Goal: Task Accomplishment & Management: Use online tool/utility

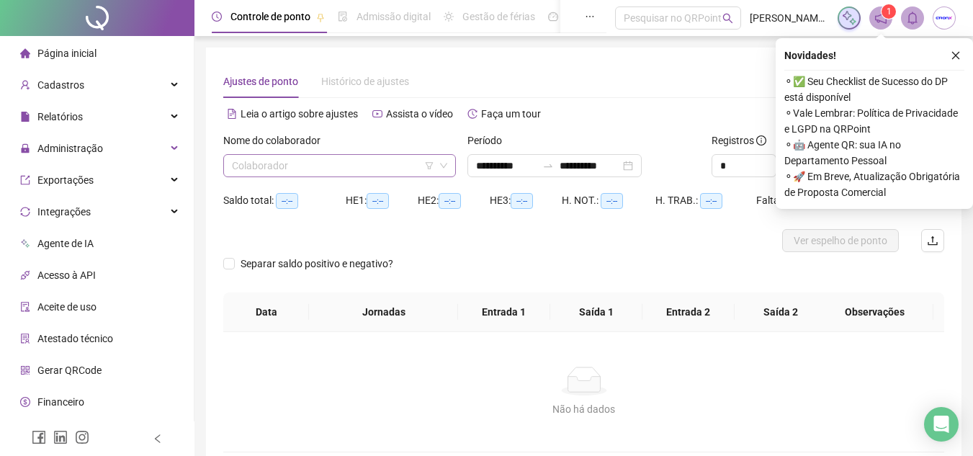
click at [324, 159] on input "search" at bounding box center [333, 166] width 202 height 22
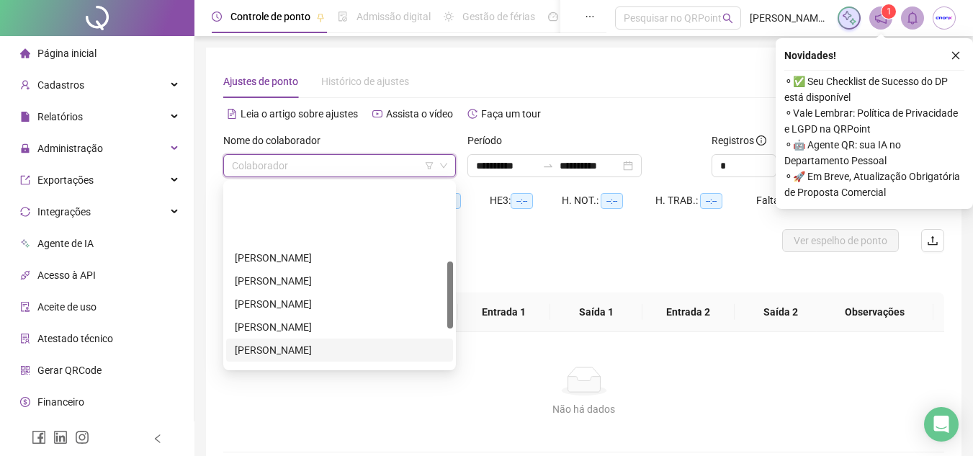
scroll to position [216, 0]
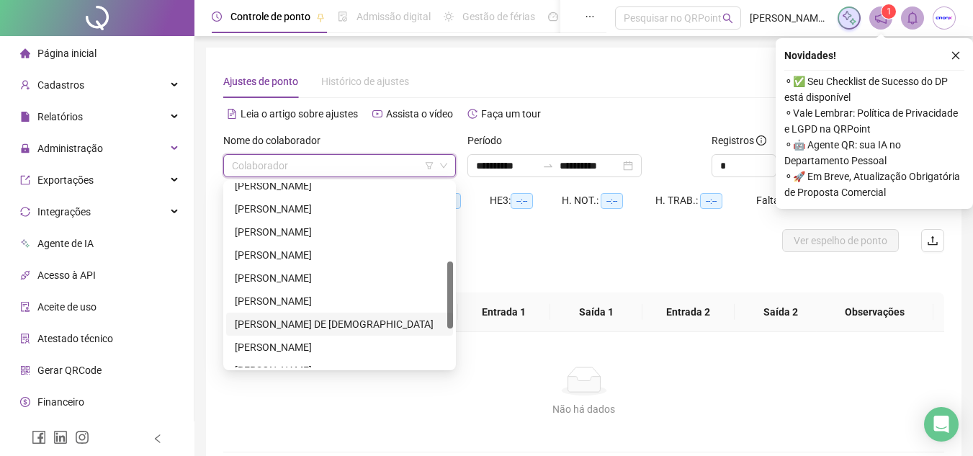
click at [317, 326] on div "[PERSON_NAME] DE [DEMOGRAPHIC_DATA]" at bounding box center [340, 324] width 210 height 16
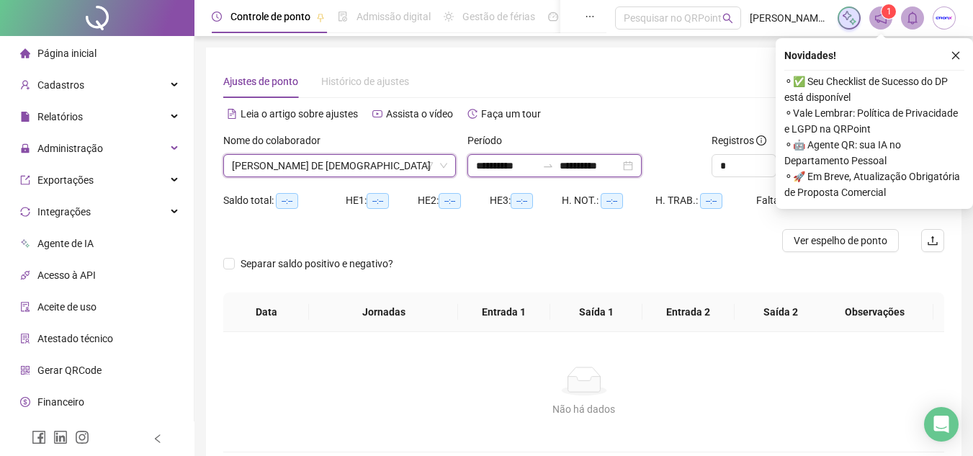
click at [586, 163] on input "**********" at bounding box center [590, 166] width 60 height 16
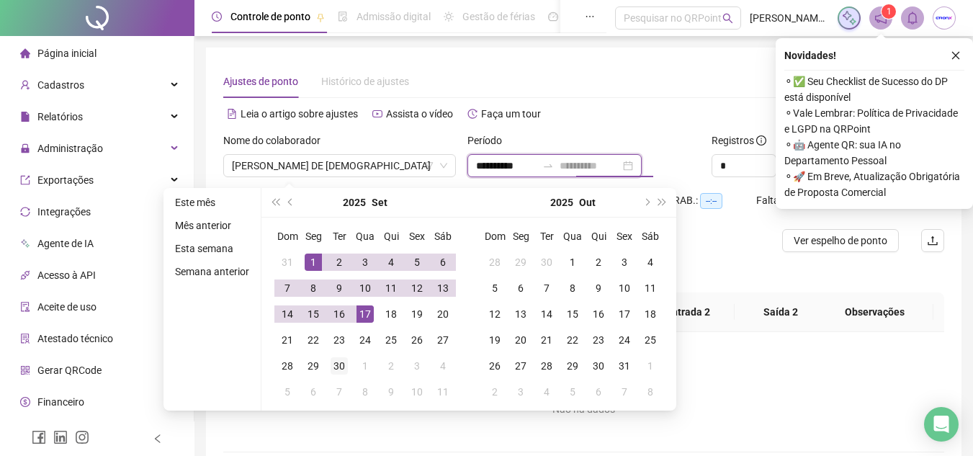
type input "**********"
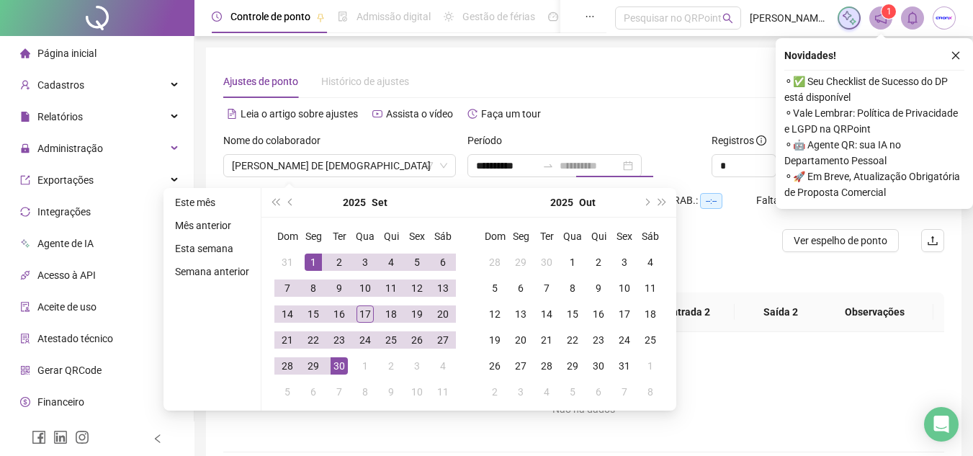
click at [337, 365] on div "30" at bounding box center [339, 365] width 17 height 17
type input "**********"
click at [688, 106] on div "Alternar para versão lite" at bounding box center [764, 113] width 361 height 23
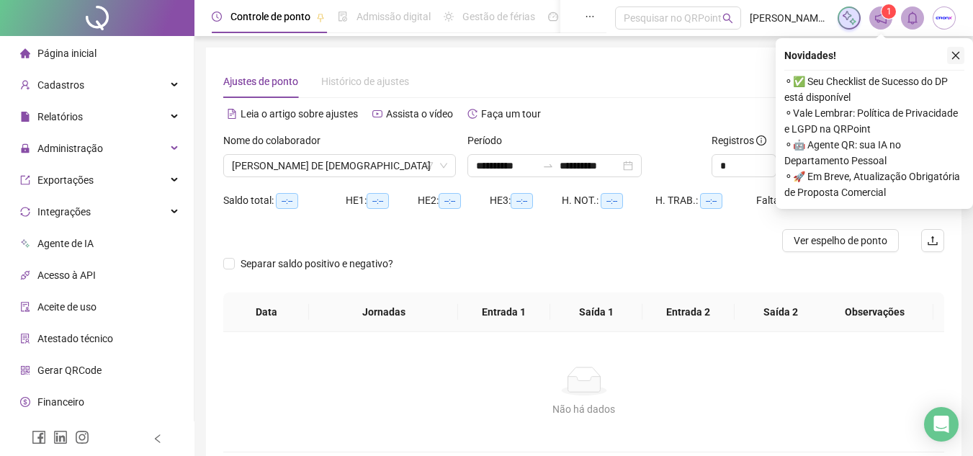
click at [954, 56] on icon "close" at bounding box center [956, 55] width 10 height 10
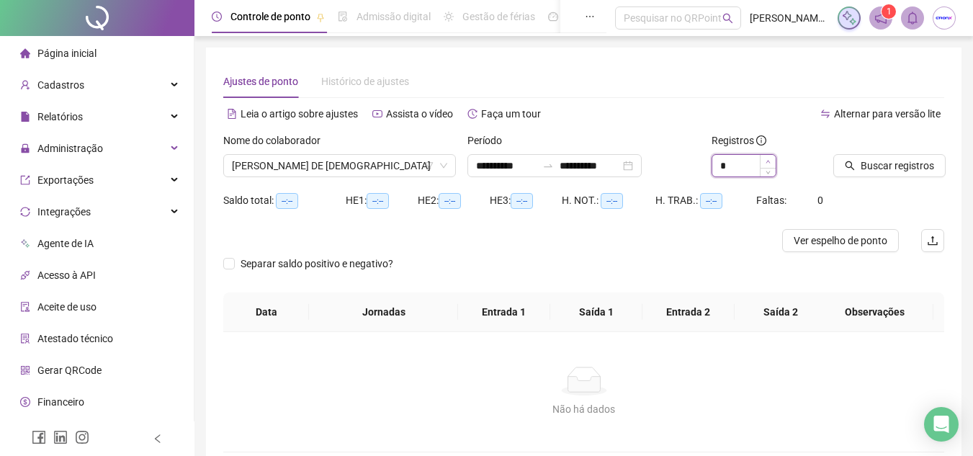
type input "*"
click at [761, 163] on span "Increase Value" at bounding box center [768, 161] width 16 height 13
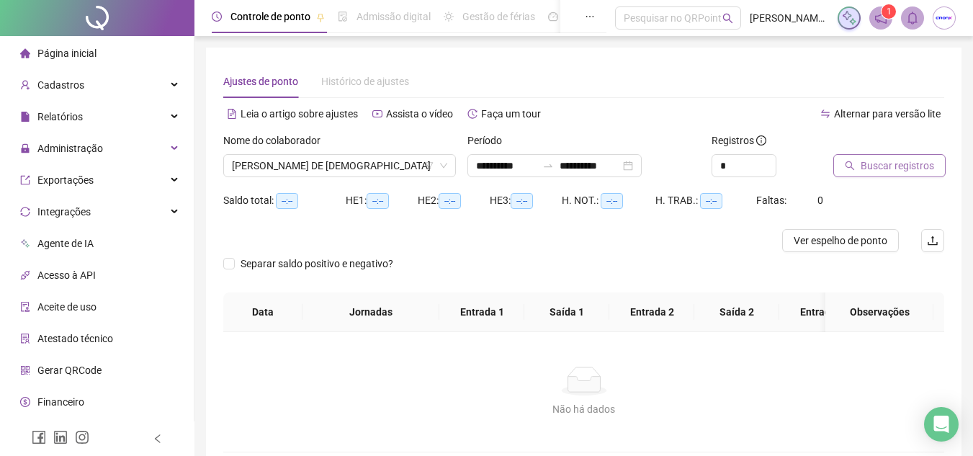
click at [870, 164] on span "Buscar registros" at bounding box center [897, 166] width 73 height 16
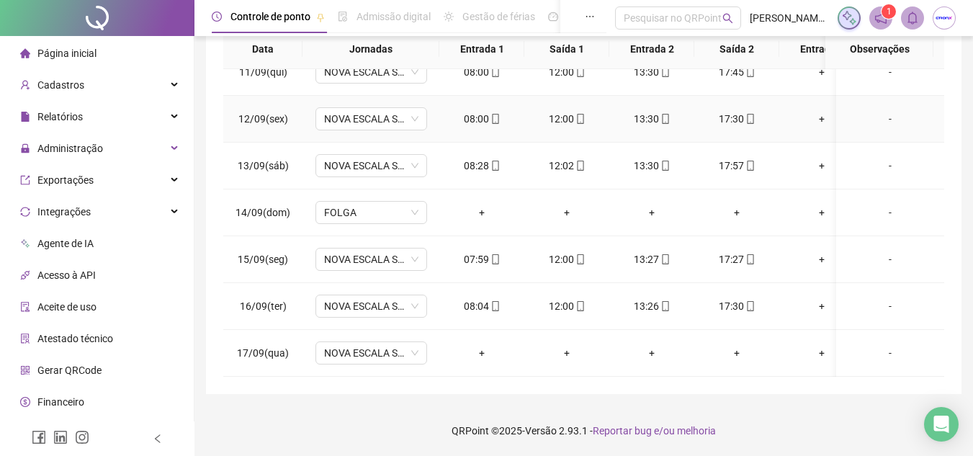
scroll to position [499, 0]
click at [64, 156] on span "Administração" at bounding box center [61, 148] width 83 height 29
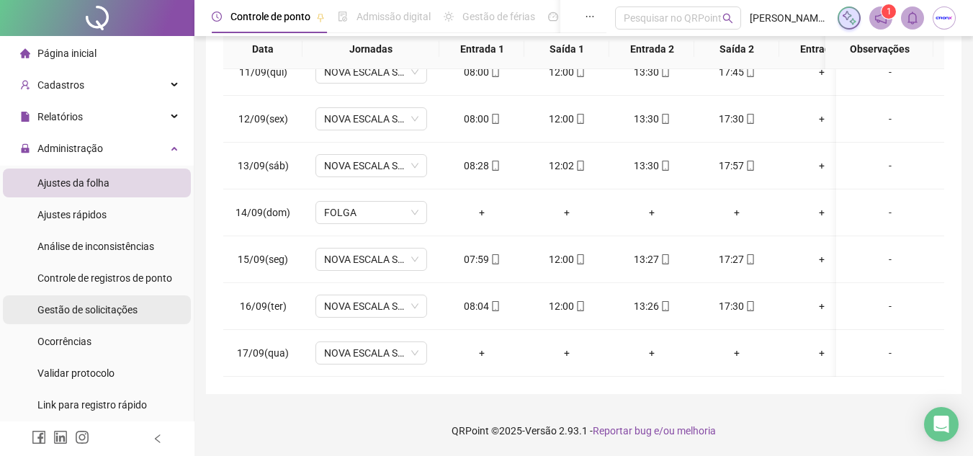
click at [75, 313] on span "Gestão de solicitações" at bounding box center [87, 310] width 100 height 12
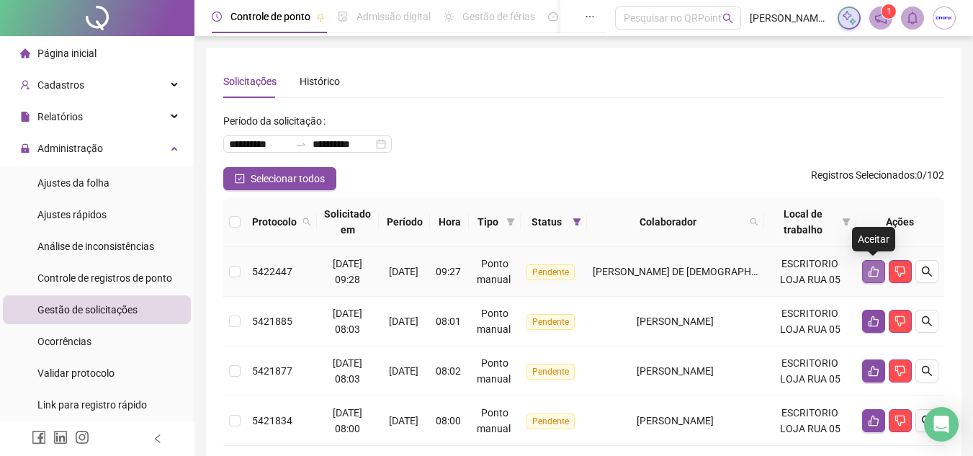
click at [871, 274] on icon "like" at bounding box center [874, 271] width 10 height 11
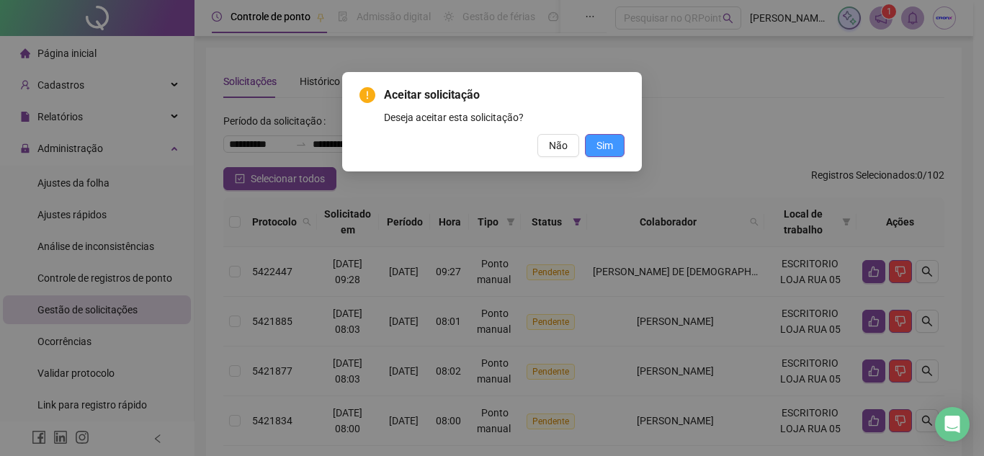
click at [592, 143] on button "Sim" at bounding box center [605, 145] width 40 height 23
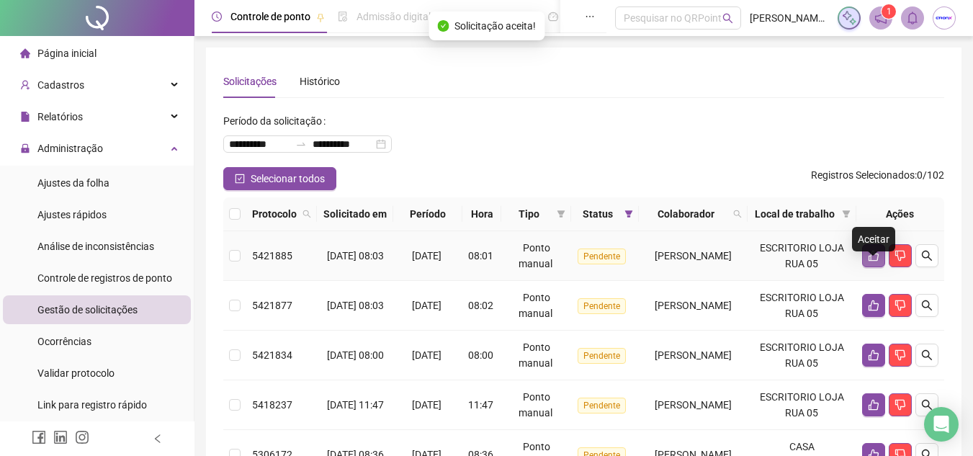
click at [871, 264] on button "button" at bounding box center [873, 255] width 23 height 23
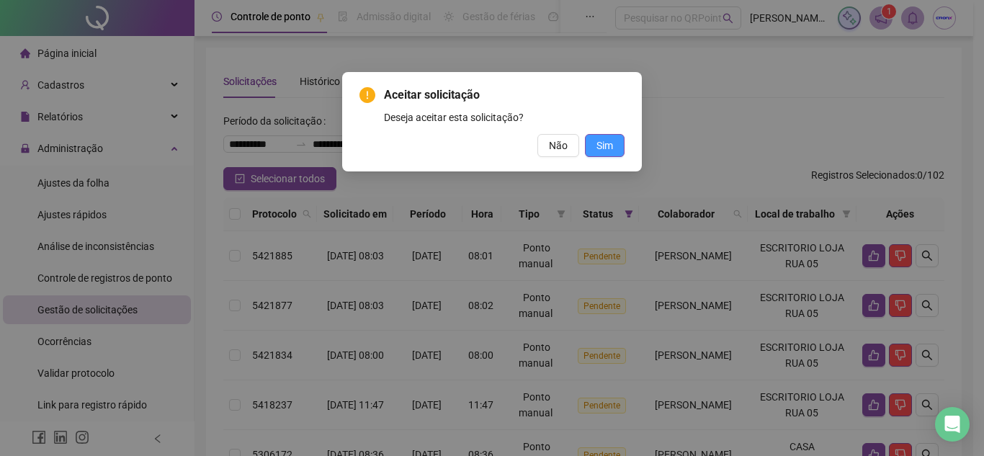
click at [609, 145] on span "Sim" at bounding box center [604, 146] width 17 height 16
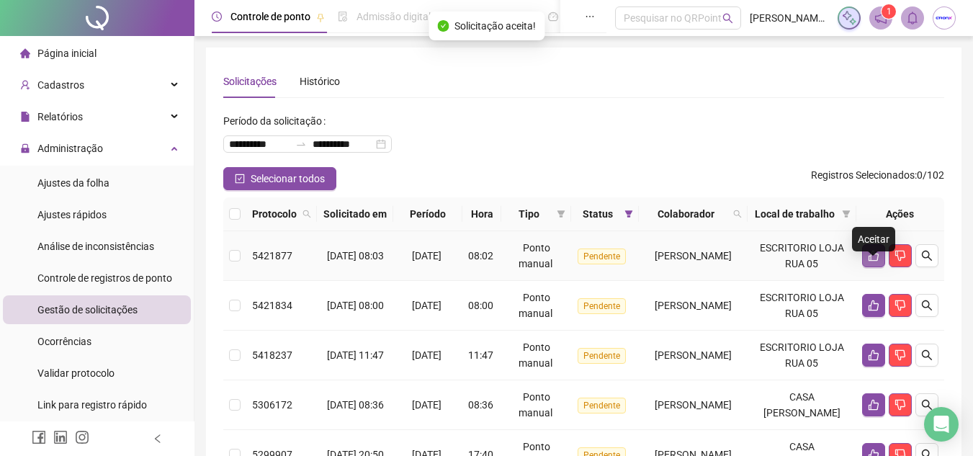
click at [868, 261] on icon "like" at bounding box center [874, 256] width 12 height 12
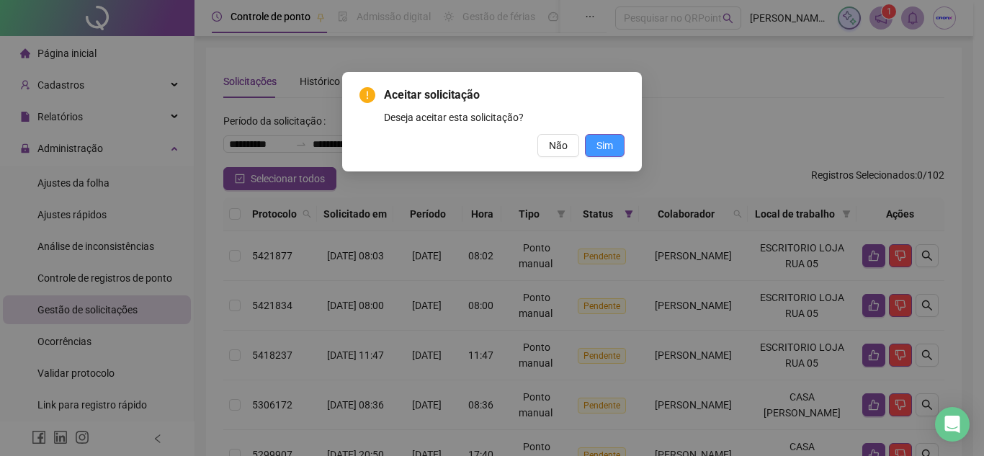
click at [611, 155] on button "Sim" at bounding box center [605, 145] width 40 height 23
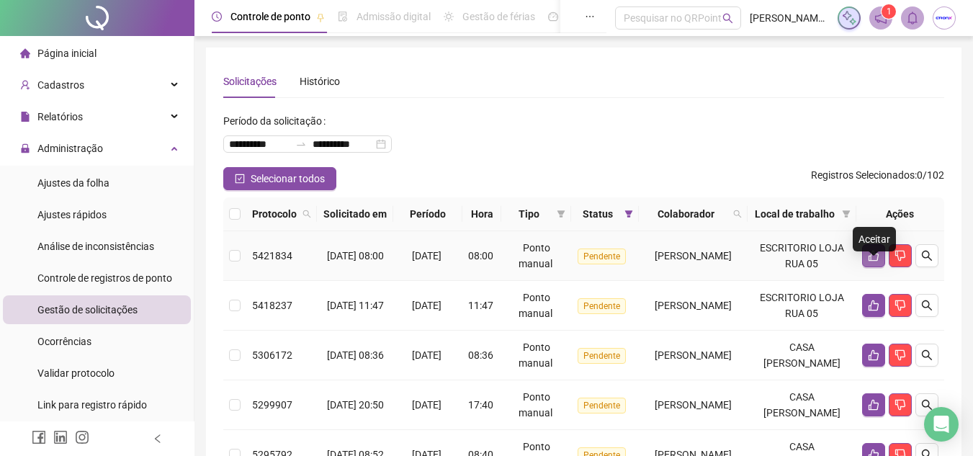
click at [871, 261] on icon "like" at bounding box center [874, 256] width 10 height 11
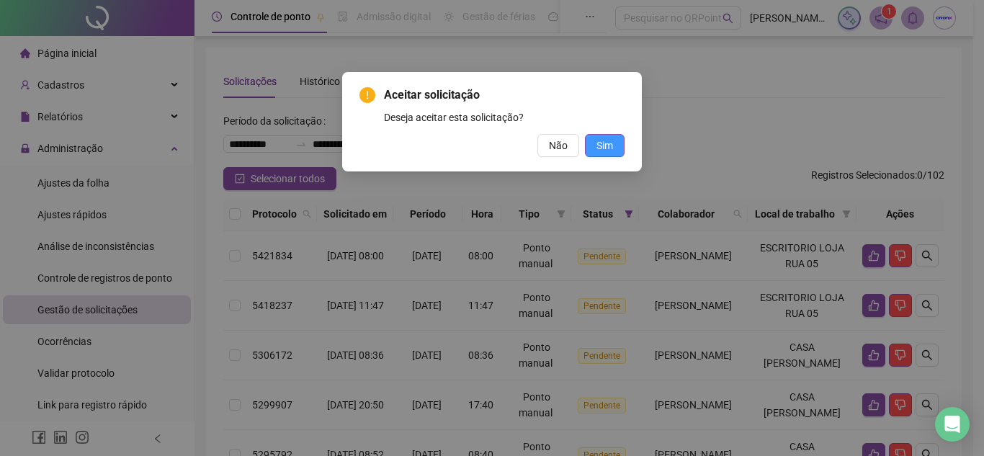
click at [613, 149] on button "Sim" at bounding box center [605, 145] width 40 height 23
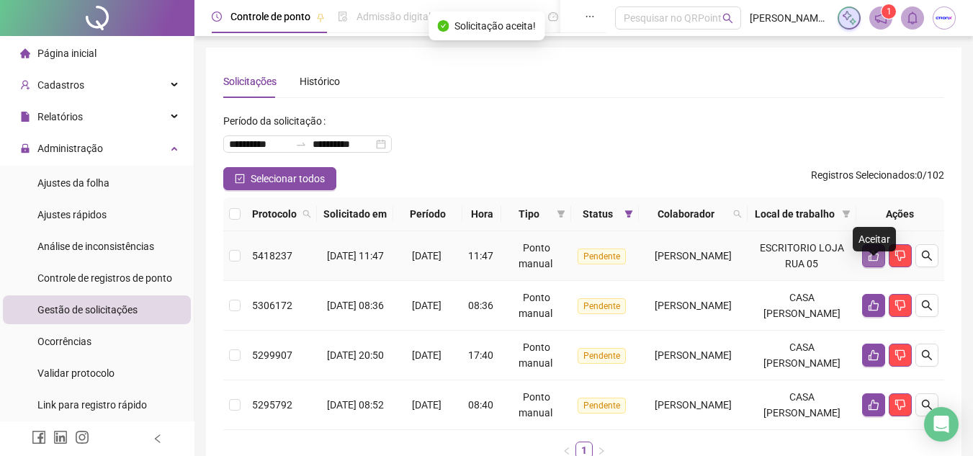
click at [865, 267] on button "button" at bounding box center [873, 255] width 23 height 23
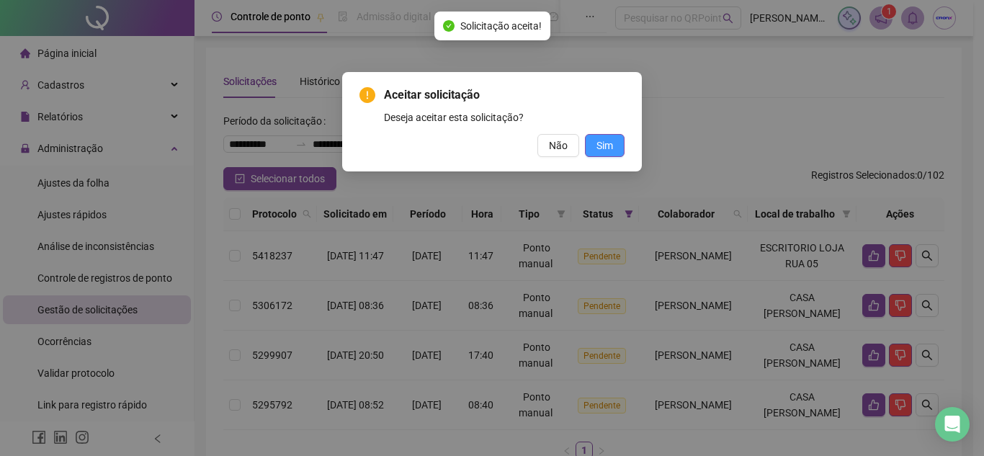
click at [612, 140] on span "Sim" at bounding box center [604, 146] width 17 height 16
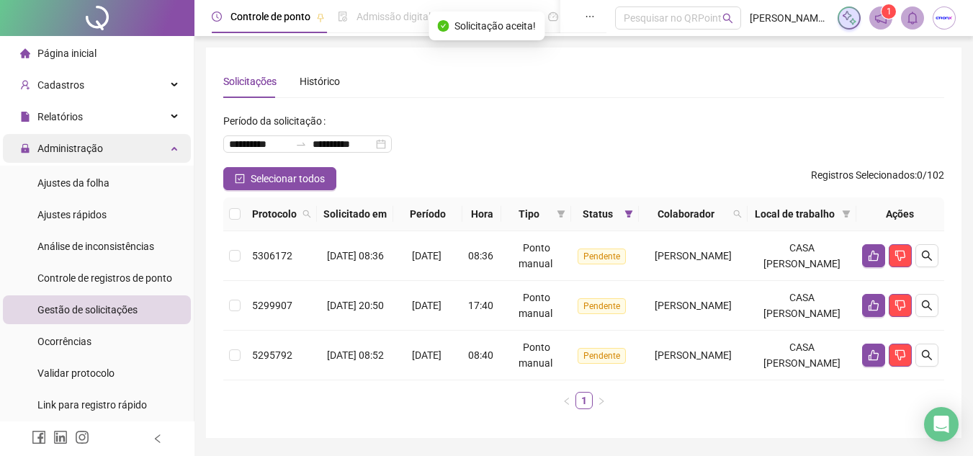
drag, startPoint x: 93, startPoint y: 181, endPoint x: 129, endPoint y: 149, distance: 48.0
click at [93, 181] on span "Ajustes da folha" at bounding box center [73, 183] width 72 height 12
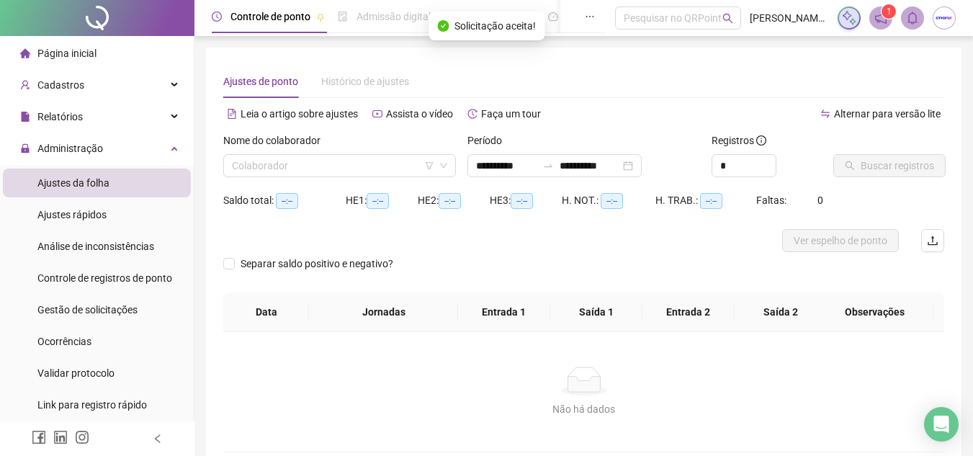
click at [389, 153] on div "Nome do colaborador" at bounding box center [339, 144] width 233 height 22
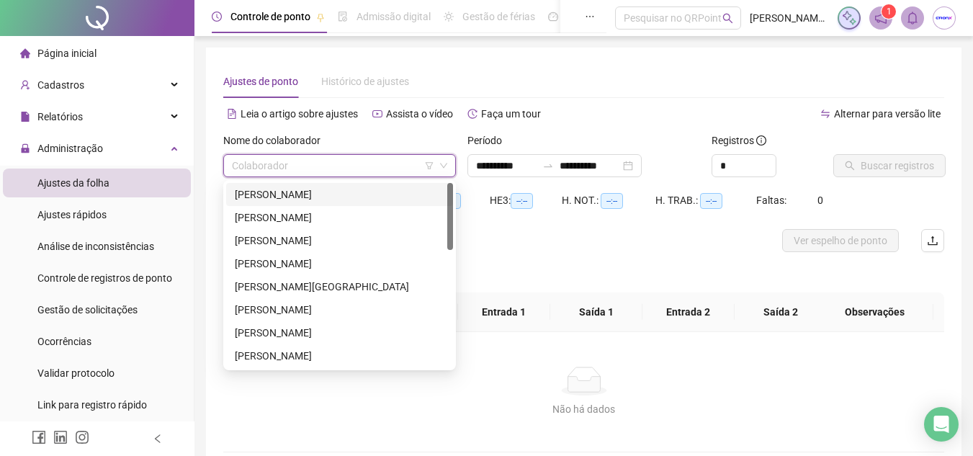
click at [367, 156] on input "search" at bounding box center [333, 166] width 202 height 22
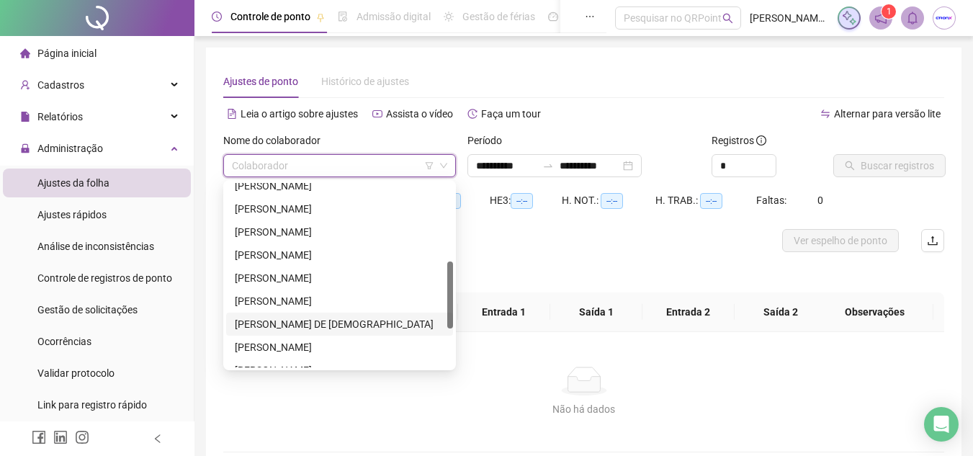
click at [322, 323] on div "[PERSON_NAME] DE [DEMOGRAPHIC_DATA]" at bounding box center [340, 324] width 210 height 16
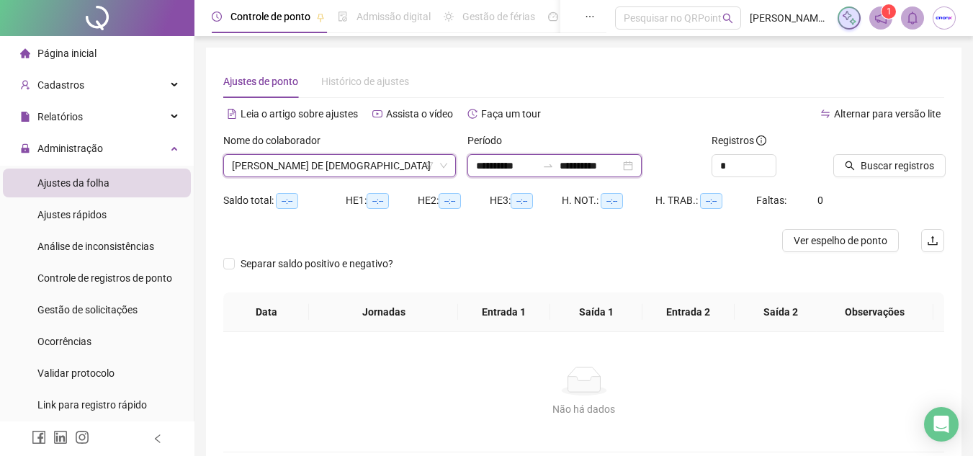
click at [579, 171] on input "**********" at bounding box center [590, 166] width 60 height 16
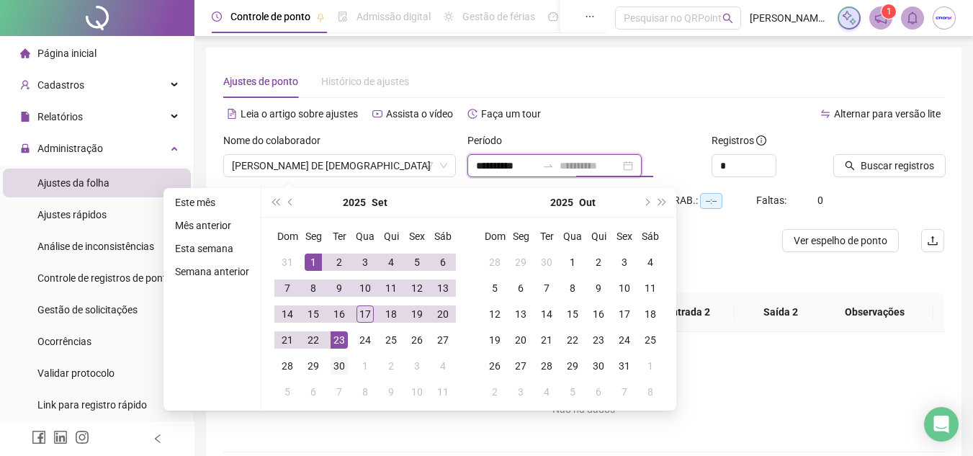
type input "**********"
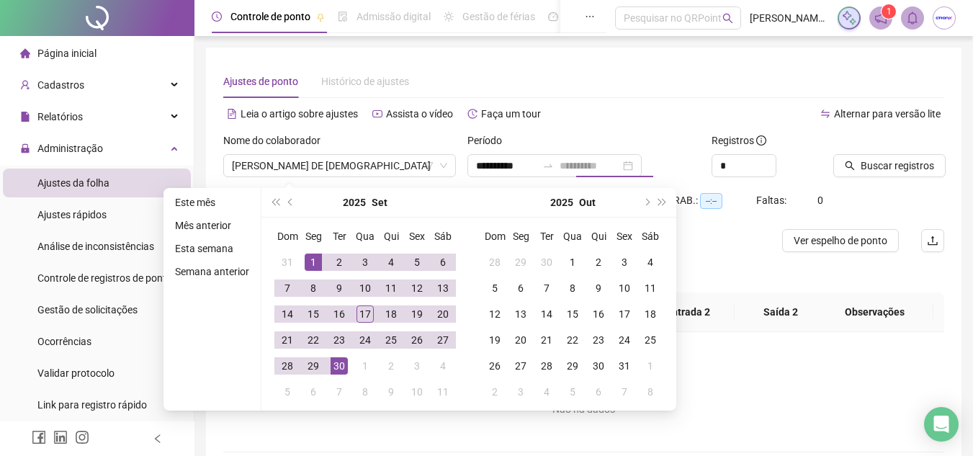
click at [342, 370] on div "30" at bounding box center [339, 365] width 17 height 17
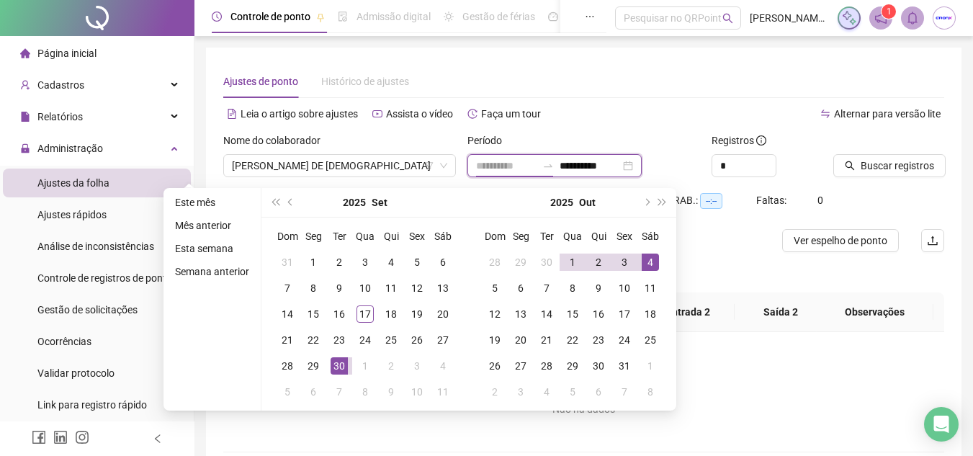
type input "**********"
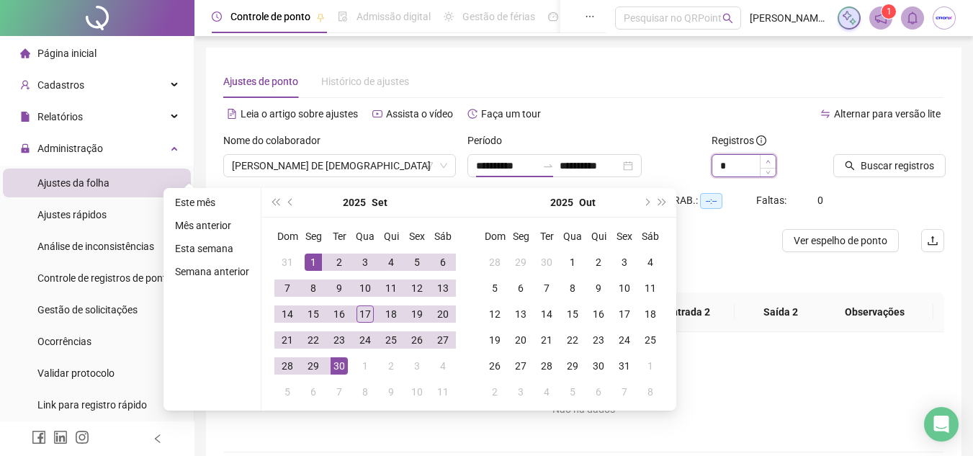
type input "*"
click at [768, 162] on icon "up" at bounding box center [768, 161] width 5 height 5
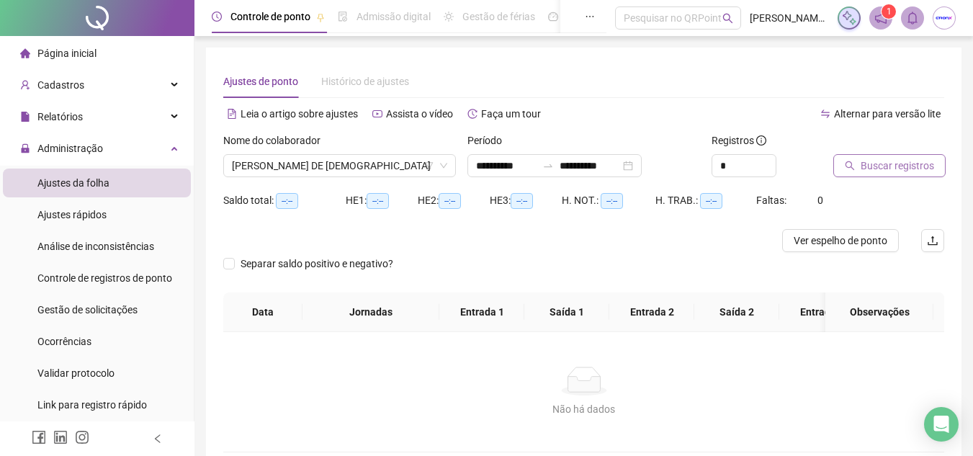
click at [886, 176] on button "Buscar registros" at bounding box center [889, 165] width 112 height 23
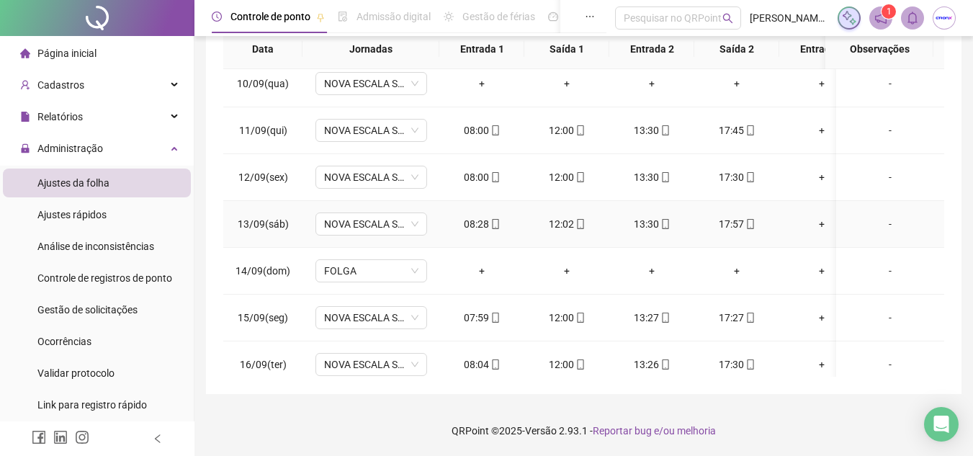
scroll to position [499, 0]
